Goal: Browse casually: Explore the website without a specific task or goal

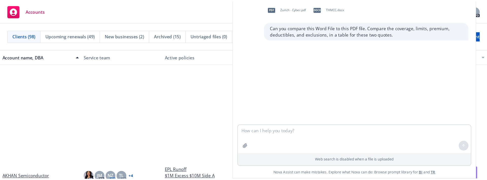
scroll to position [106, 0]
